Goal: Find contact information: Find contact information

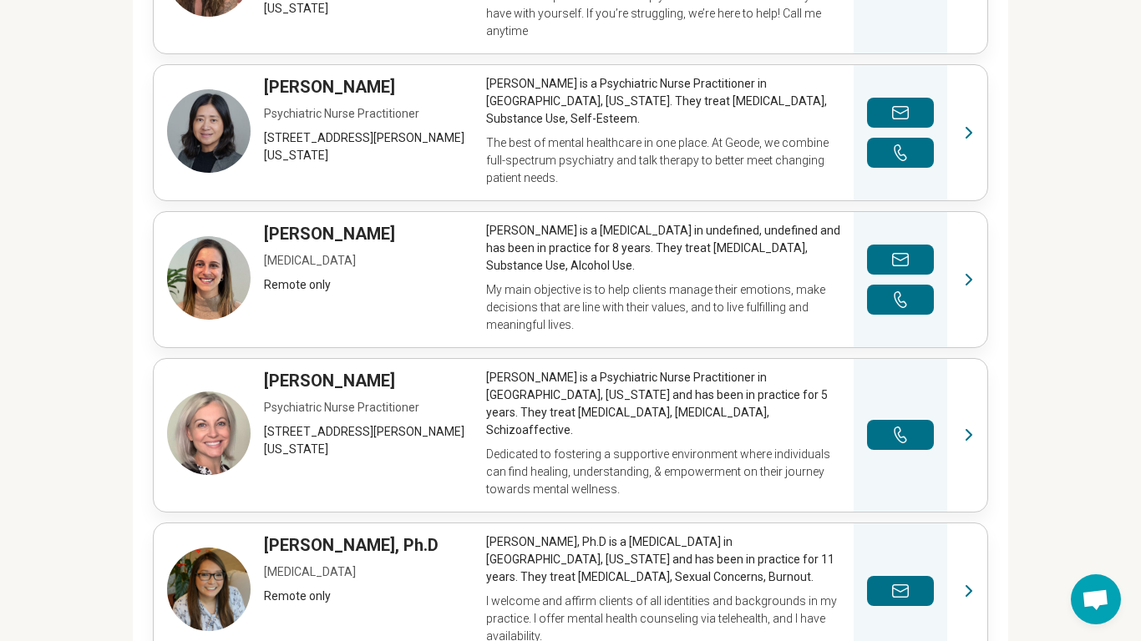
scroll to position [802, 0]
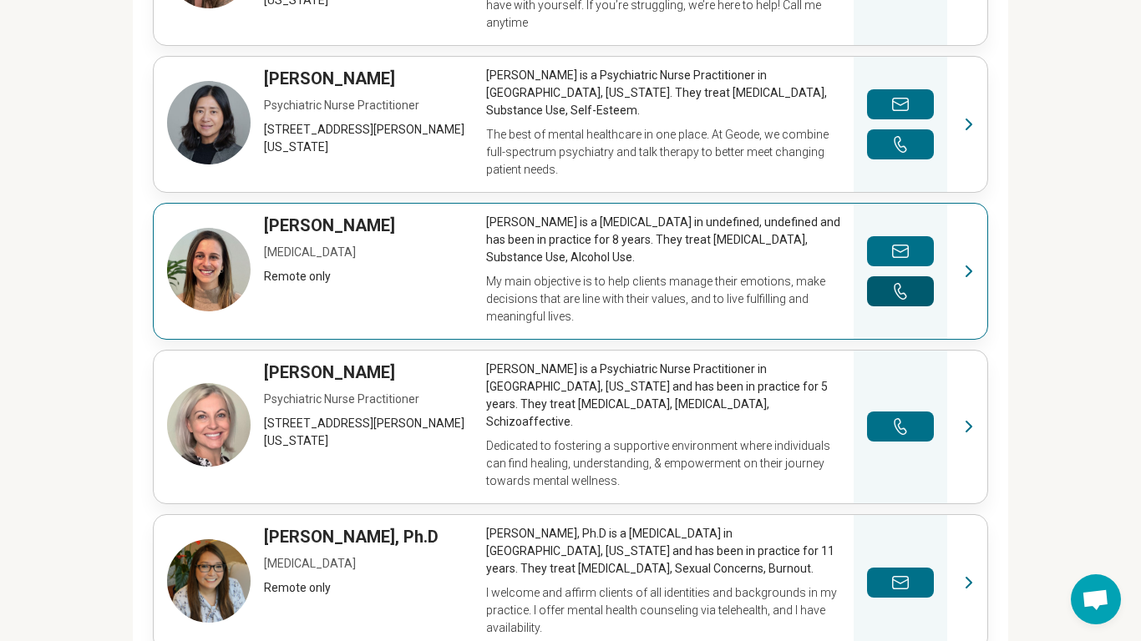
click at [923, 276] on button "Make a phone call" at bounding box center [900, 291] width 67 height 30
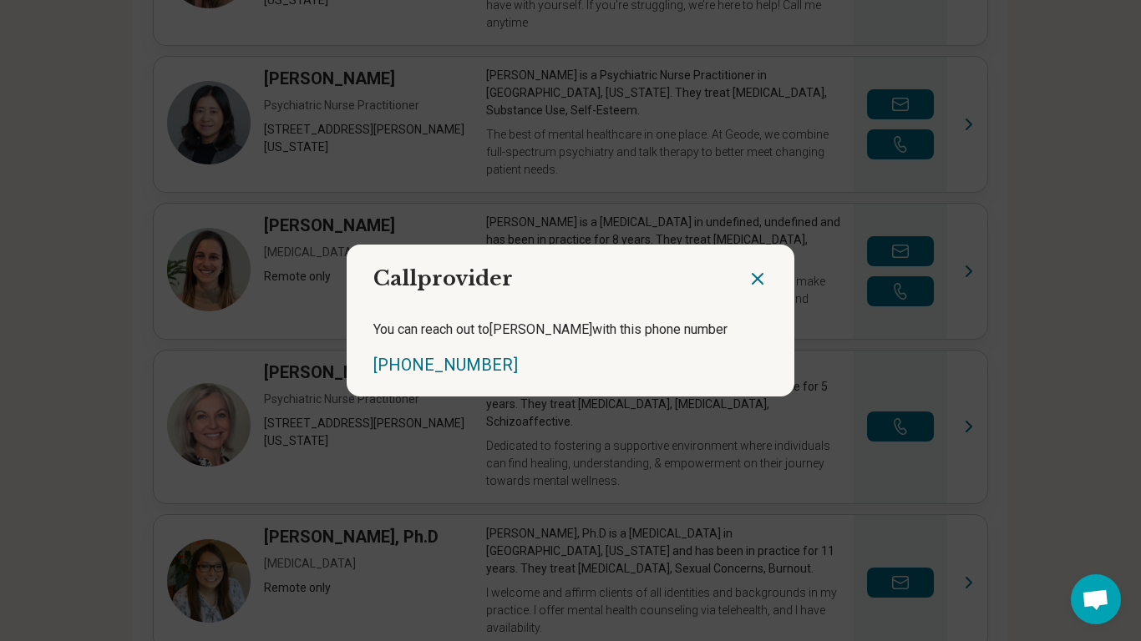
click at [764, 285] on icon "Close dialog" at bounding box center [758, 279] width 20 height 20
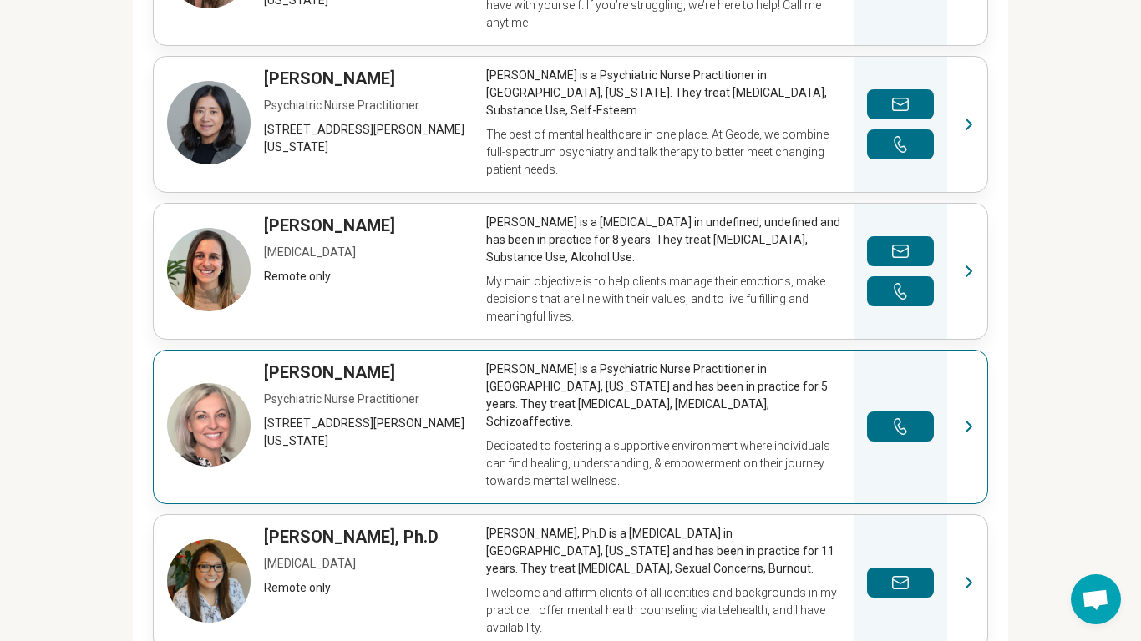
click at [867, 276] on button "Make a phone call" at bounding box center [900, 291] width 67 height 30
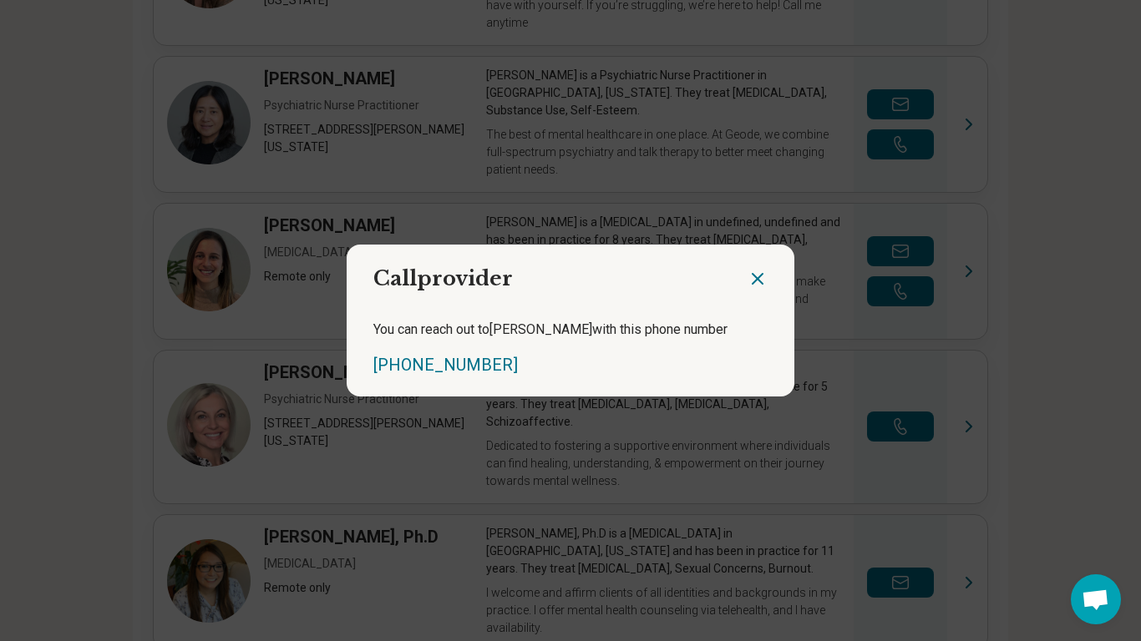
click at [763, 282] on icon "Close dialog" at bounding box center [758, 279] width 20 height 20
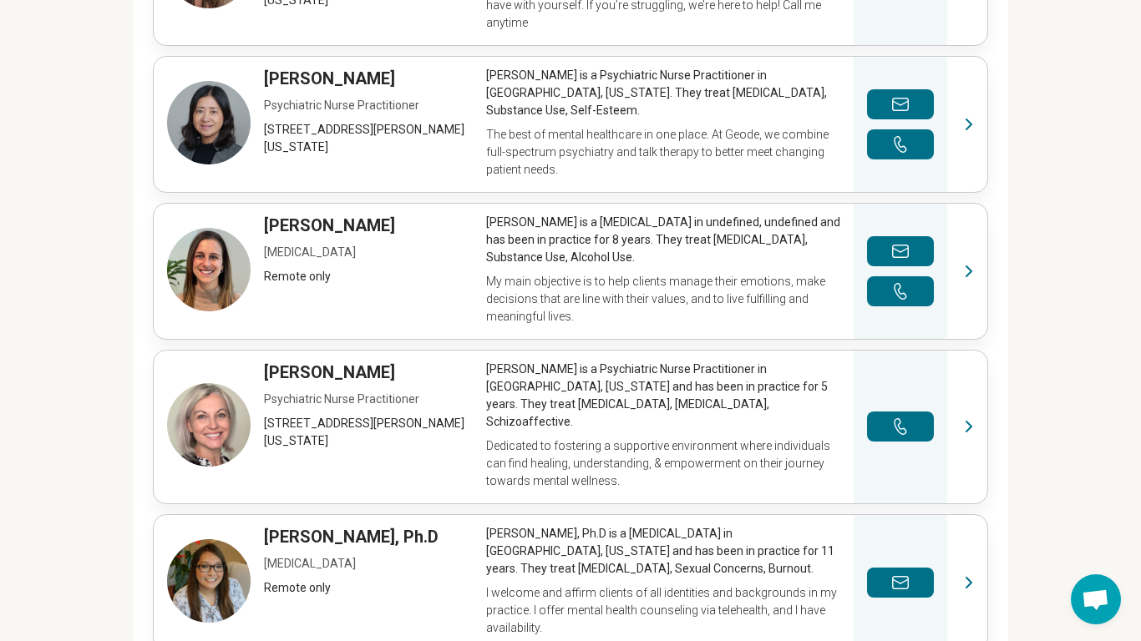
click at [763, 282] on link "View profile" at bounding box center [571, 271] width 834 height 135
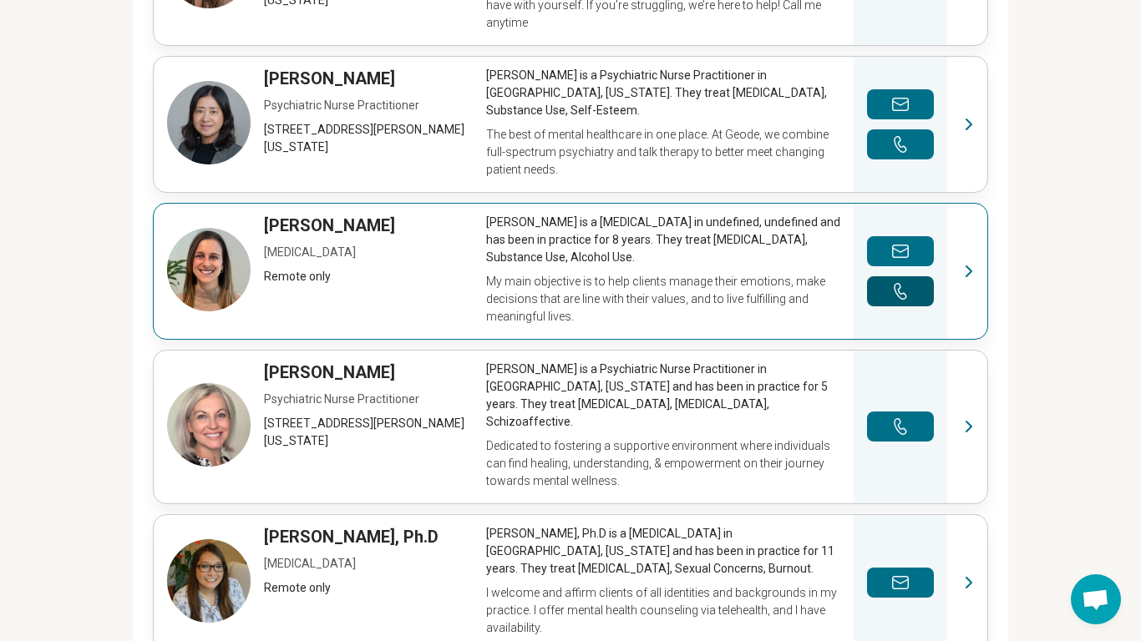
click at [909, 276] on button "Make a phone call" at bounding box center [900, 291] width 67 height 30
